Goal: Connect with others: Connect with other users

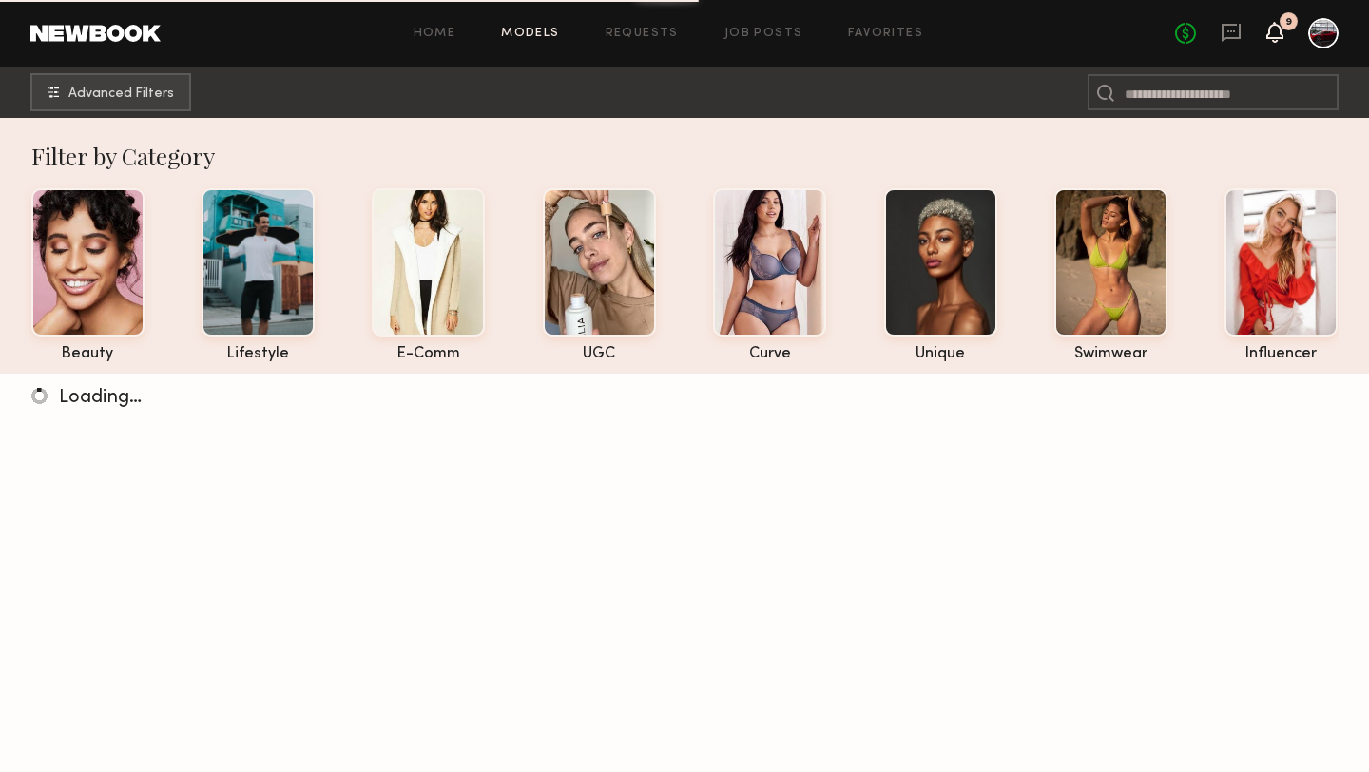
click at [1269, 29] on icon at bounding box center [1275, 31] width 15 height 13
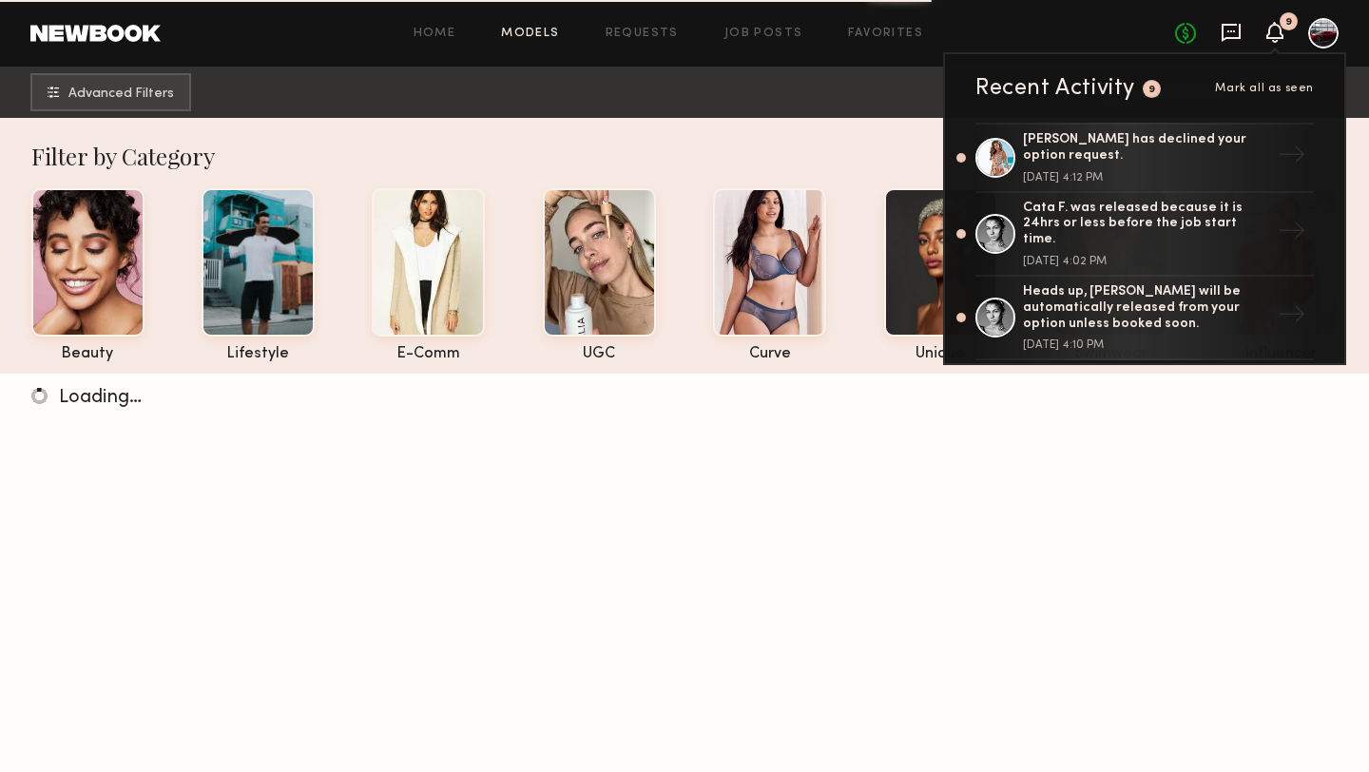
click at [1228, 32] on icon at bounding box center [1231, 32] width 21 height 21
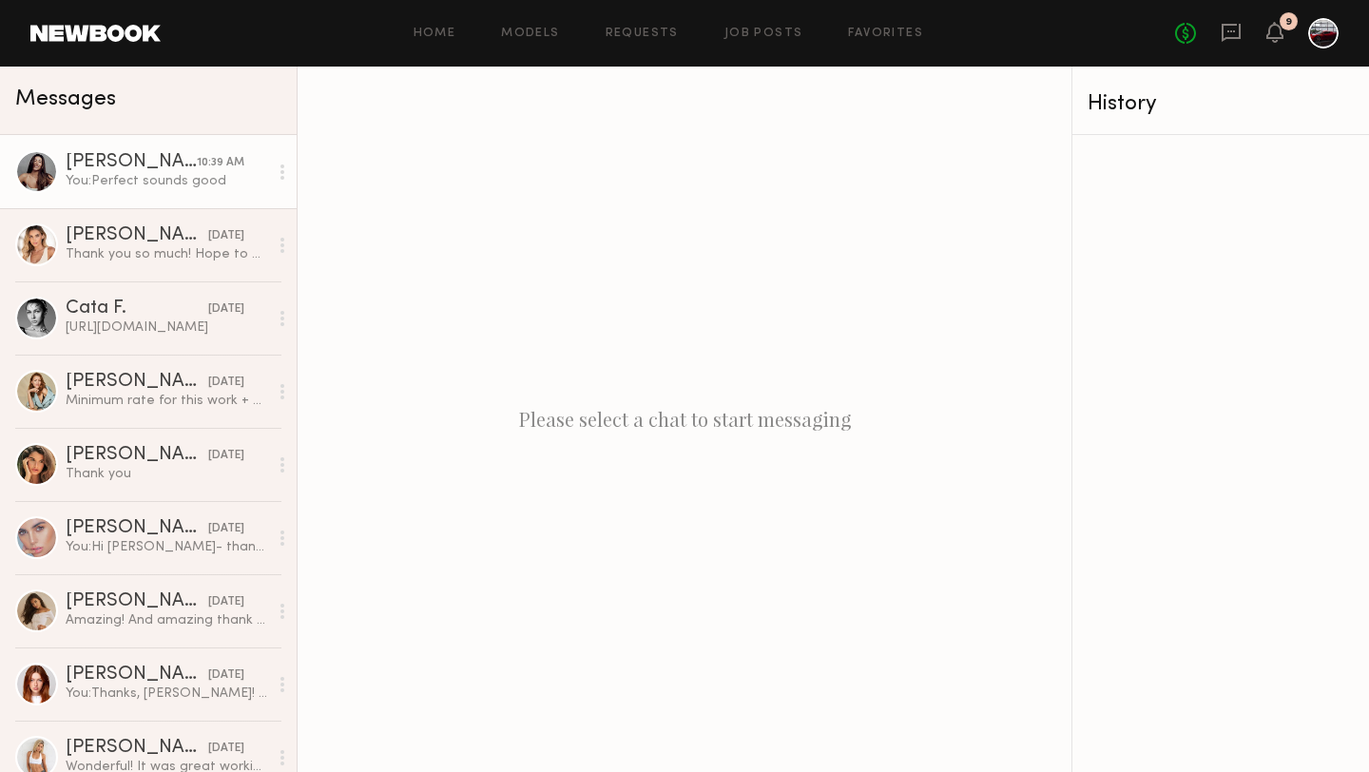
click at [188, 179] on div "You: Perfect sounds good" at bounding box center [167, 181] width 203 height 18
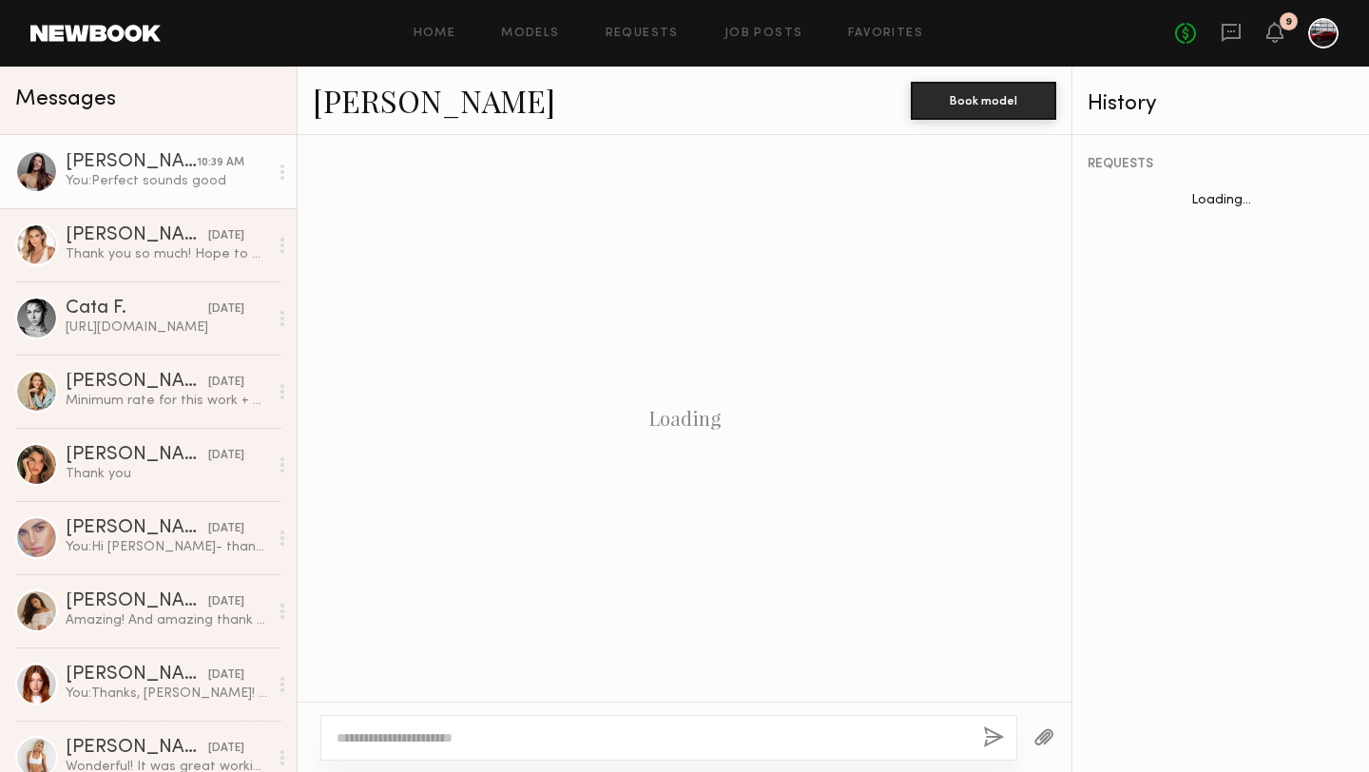
scroll to position [957, 0]
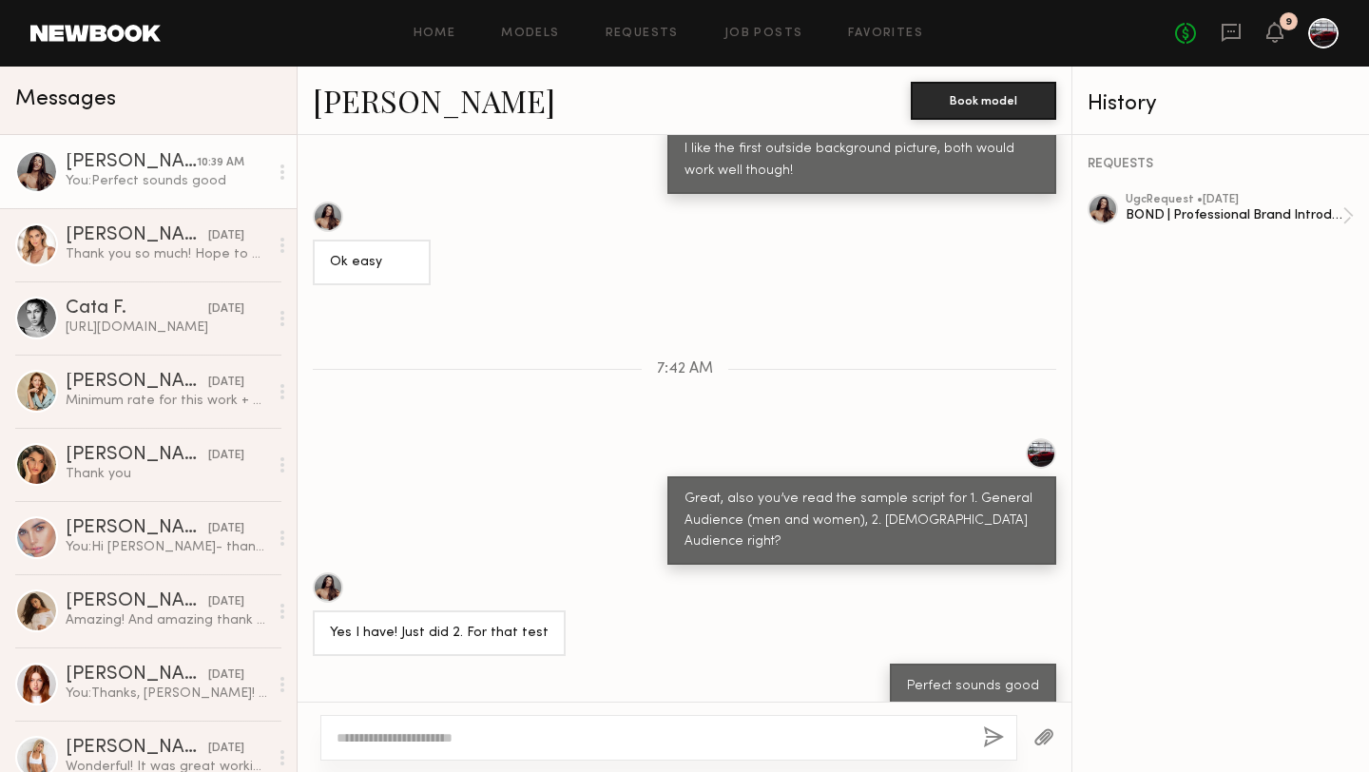
click at [348, 91] on link "[PERSON_NAME]" at bounding box center [434, 100] width 242 height 41
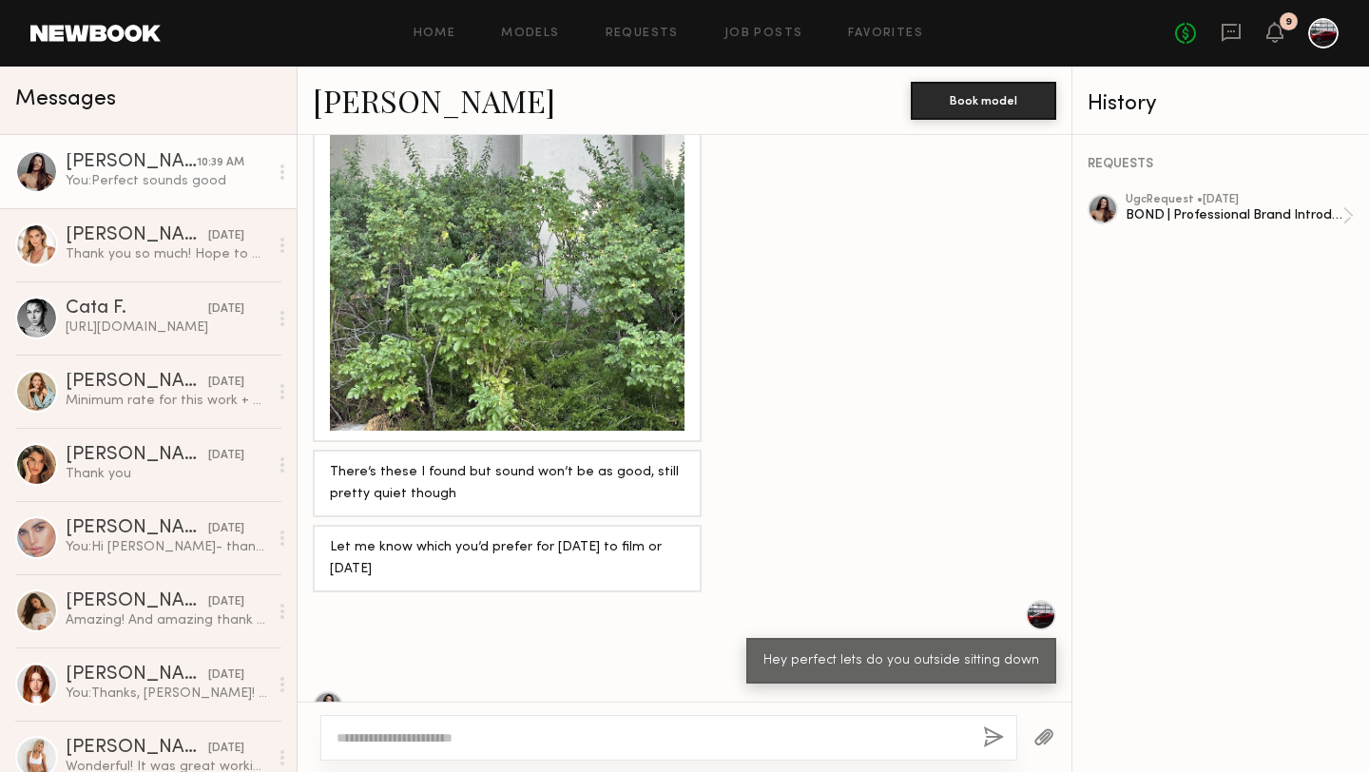
scroll to position [1631, 0]
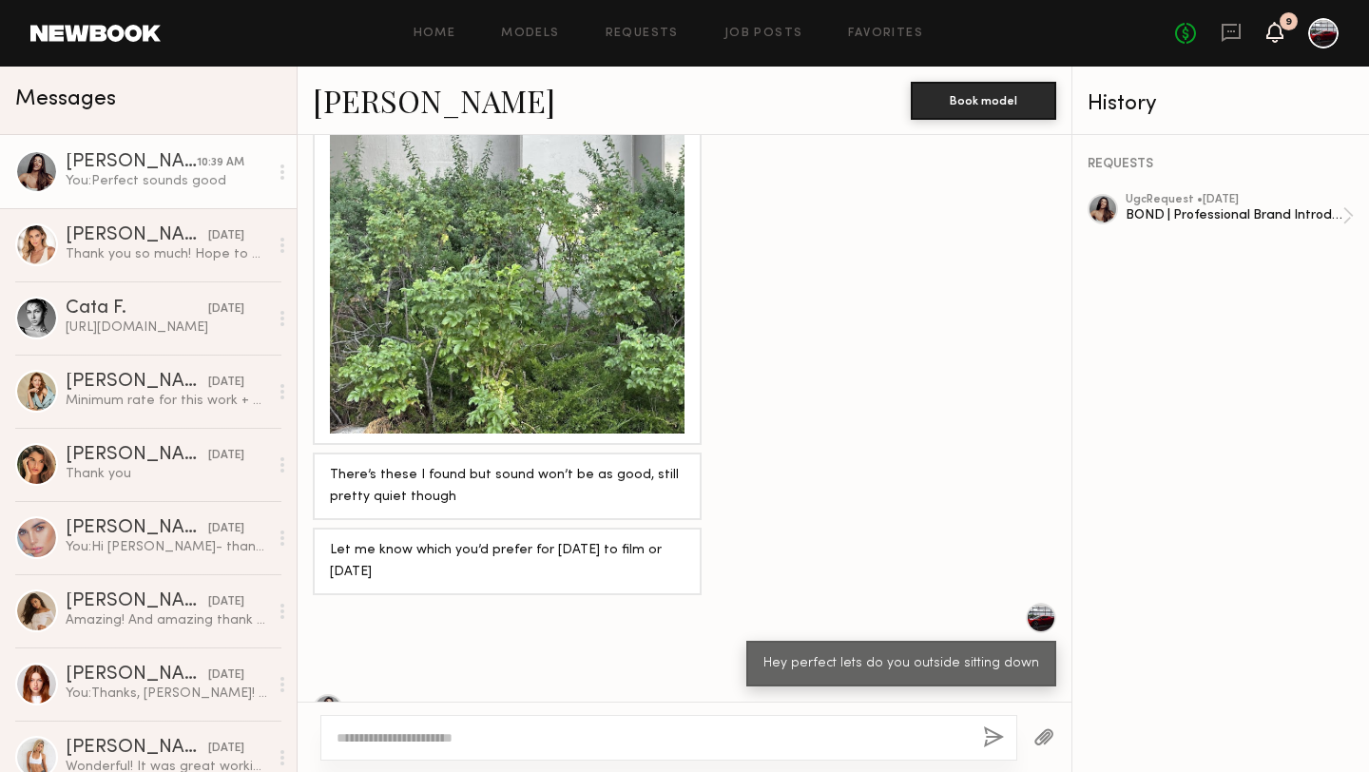
click at [1279, 28] on icon at bounding box center [1275, 31] width 15 height 13
